Goal: Find specific page/section: Find specific page/section

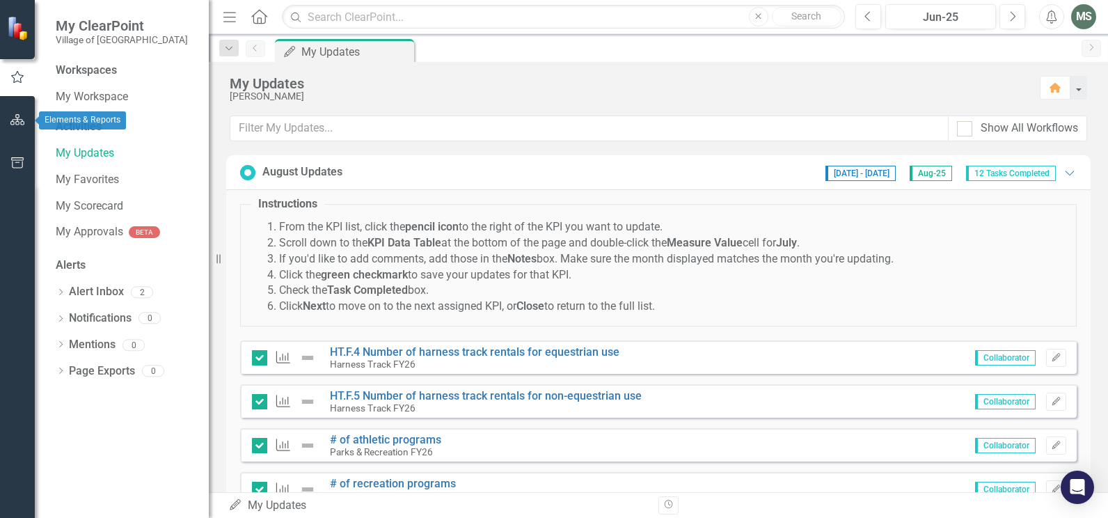
click at [16, 118] on icon "button" at bounding box center [17, 119] width 15 height 11
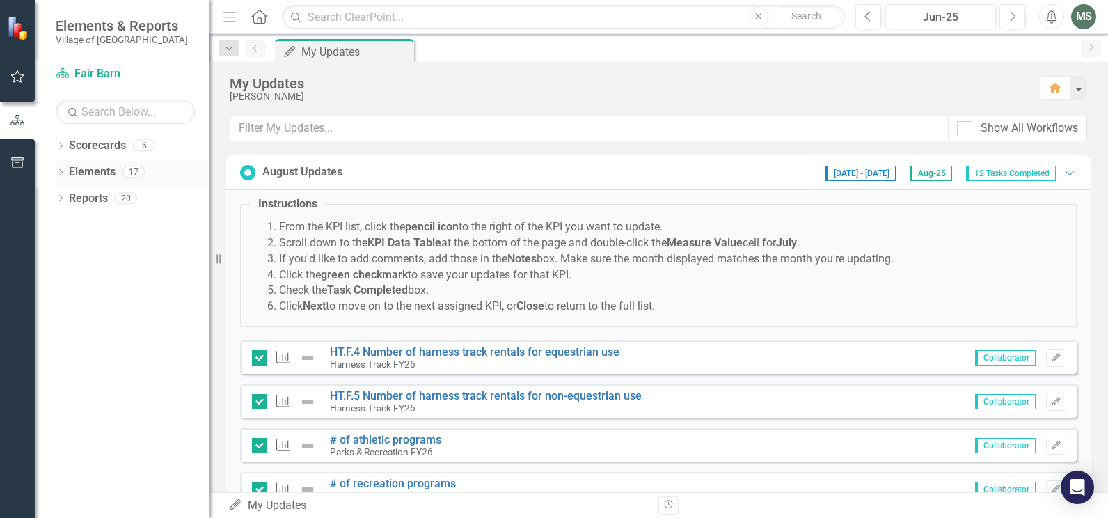
click at [63, 175] on icon "Dropdown" at bounding box center [61, 174] width 10 height 8
click at [71, 225] on icon "Dropdown" at bounding box center [68, 226] width 10 height 8
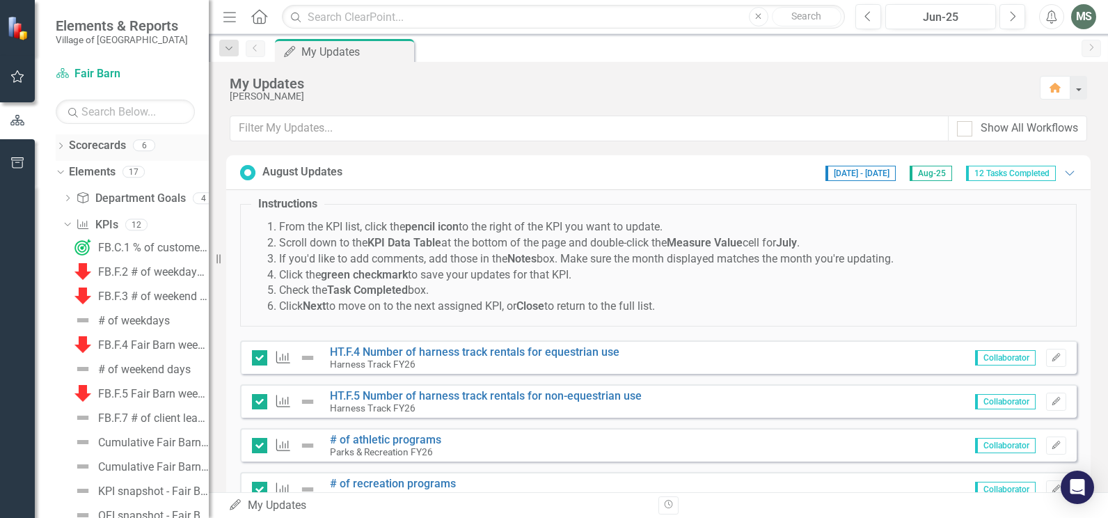
click at [61, 147] on icon "Dropdown" at bounding box center [61, 147] width 10 height 8
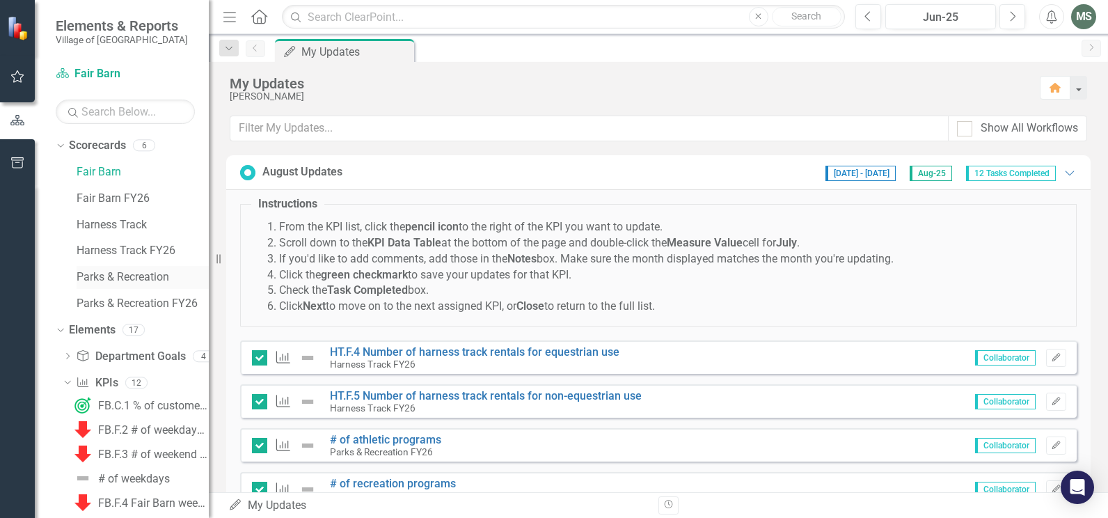
click at [116, 278] on link "Parks & Recreation" at bounding box center [143, 277] width 132 height 16
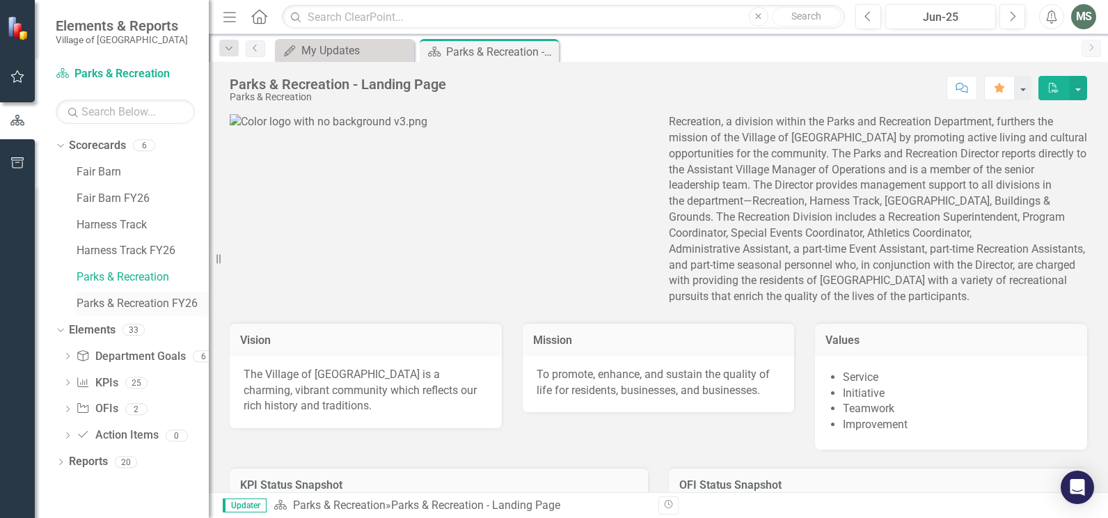
click at [120, 301] on link "Parks & Recreation FY26" at bounding box center [143, 304] width 132 height 16
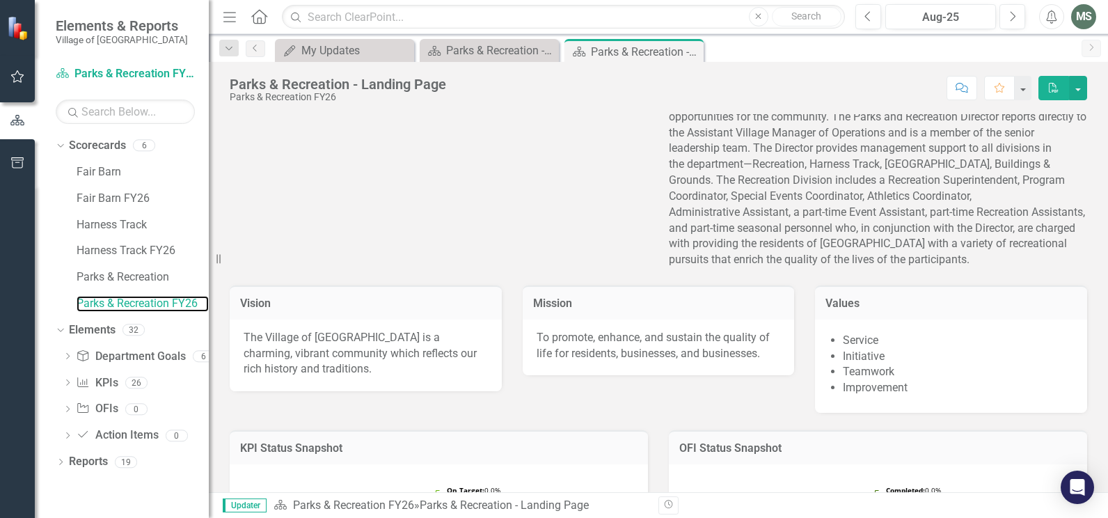
scroll to position [70, 0]
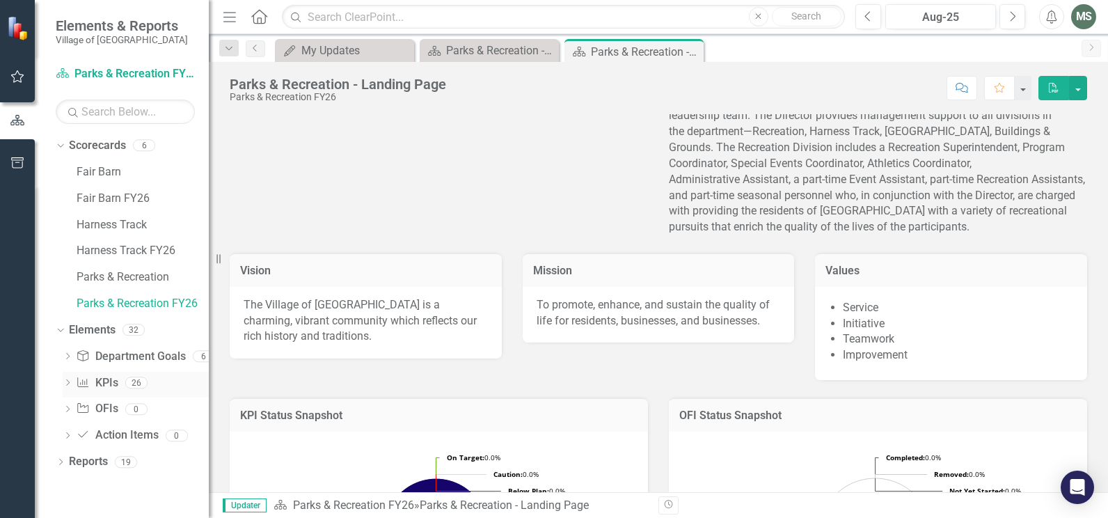
click at [63, 384] on icon "Dropdown" at bounding box center [68, 384] width 10 height 8
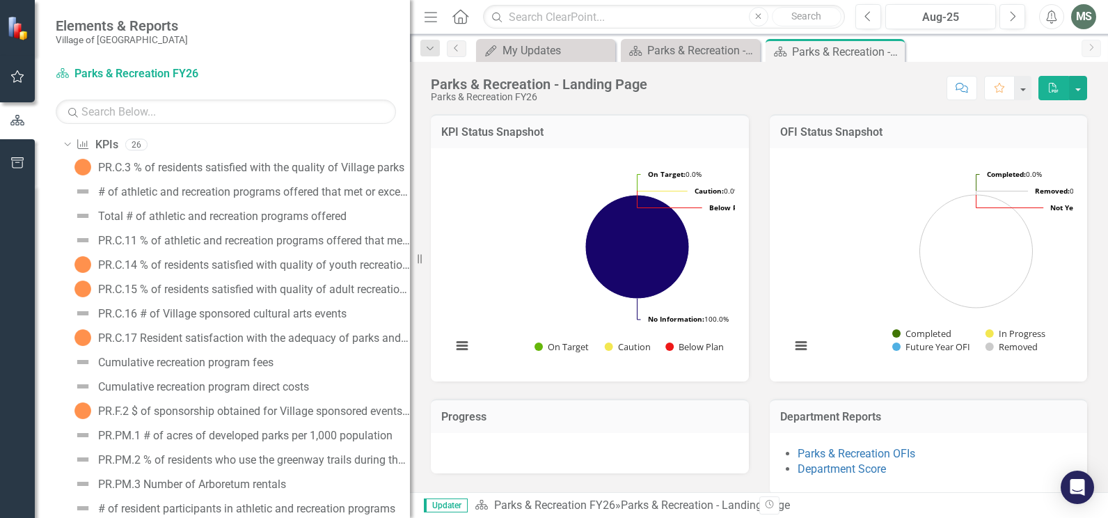
scroll to position [448, 0]
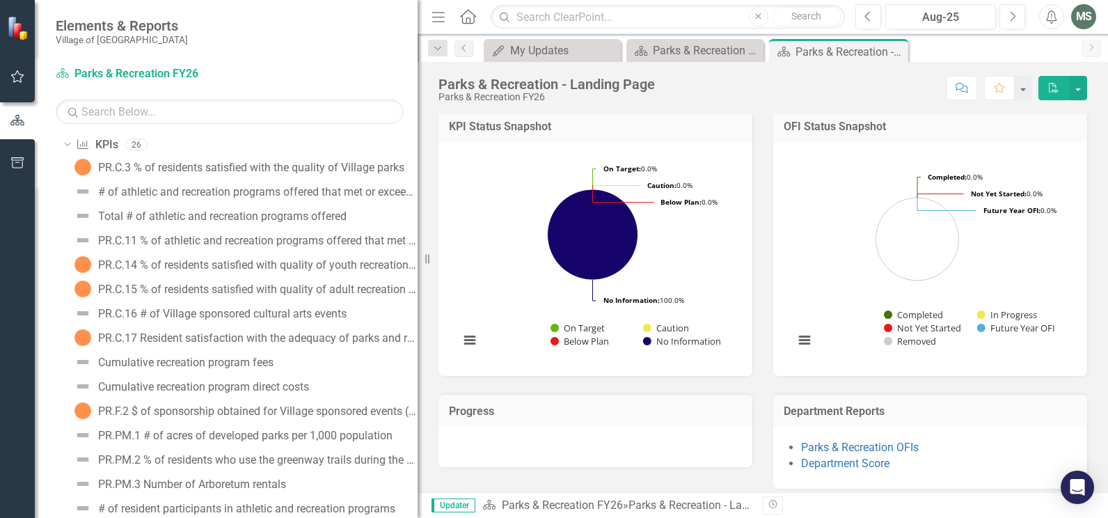
drag, startPoint x: 212, startPoint y: 215, endPoint x: 460, endPoint y: 228, distance: 248.0
click at [460, 228] on div "Elements & Reports Village of [GEOGRAPHIC_DATA] Scorecard Parks & Recreation FY…" at bounding box center [554, 259] width 1108 height 518
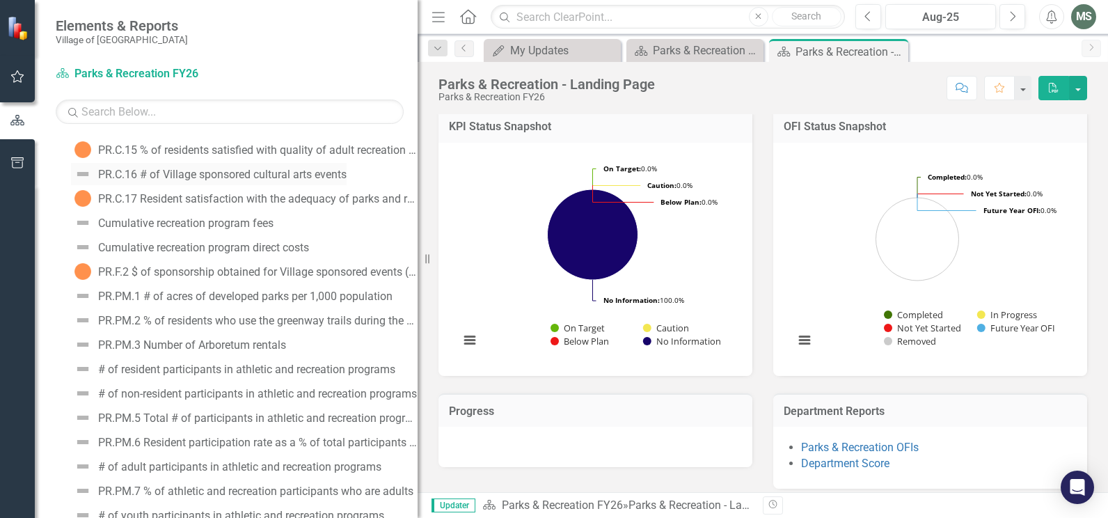
scroll to position [447, 0]
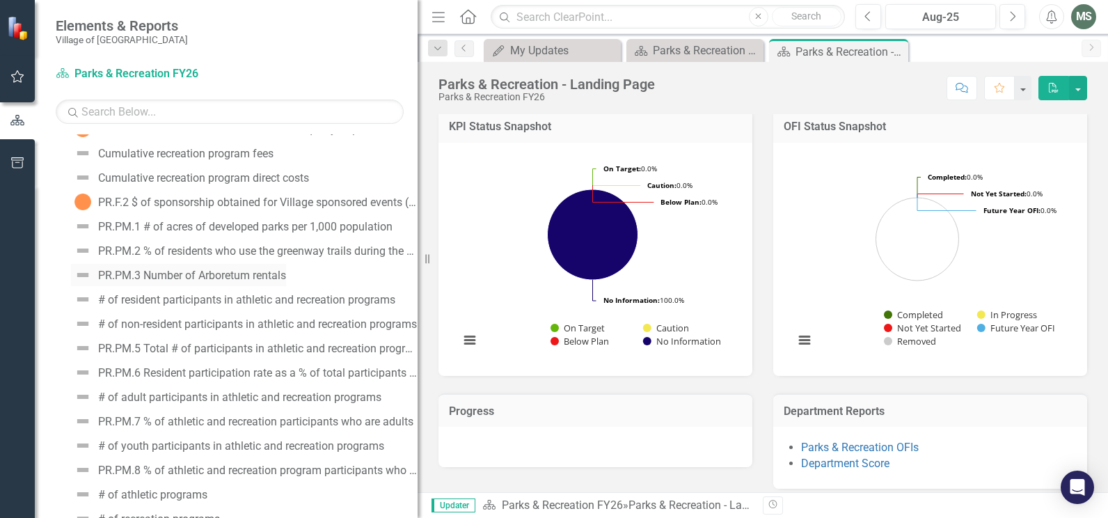
click at [108, 274] on div "PR.PM.3 Number of Arboretum rentals" at bounding box center [192, 275] width 188 height 13
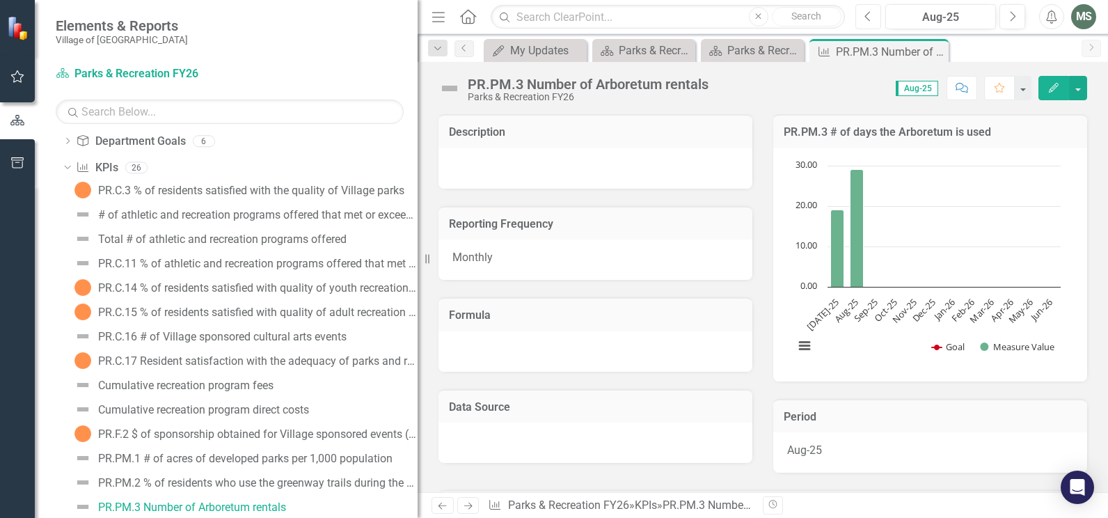
click at [868, 16] on icon "Previous" at bounding box center [868, 16] width 8 height 13
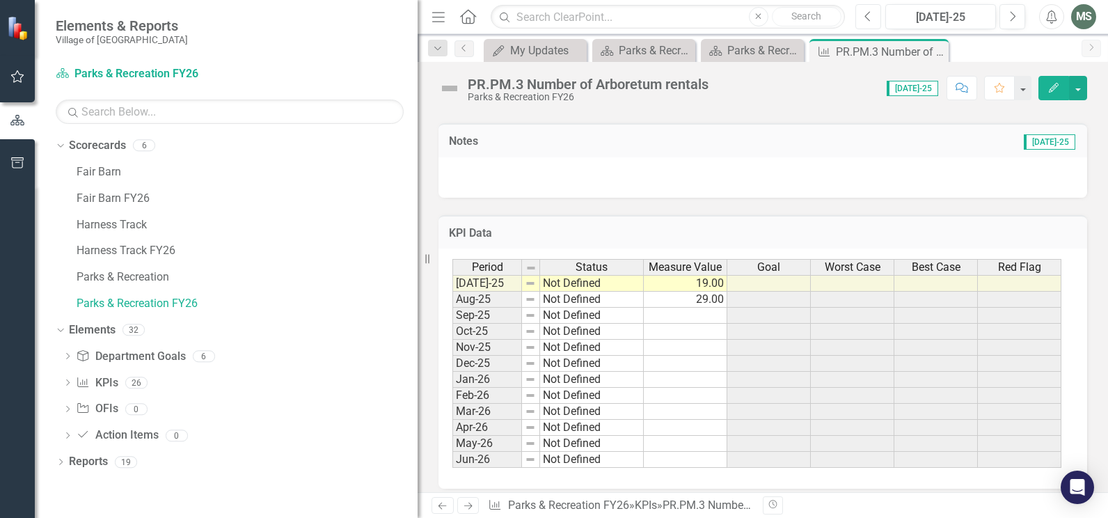
scroll to position [377, 0]
